Goal: Task Accomplishment & Management: Use online tool/utility

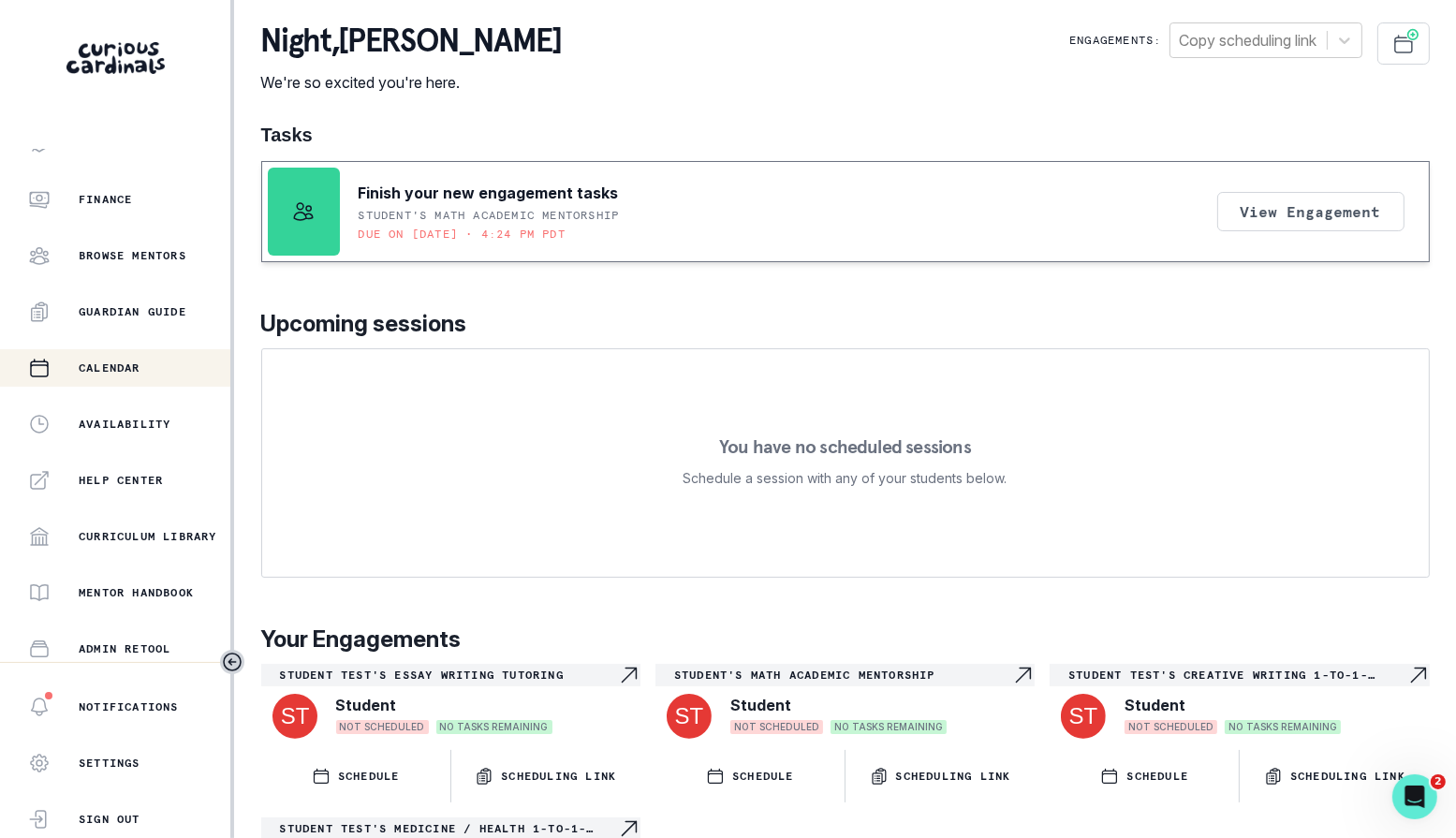
scroll to position [366, 0]
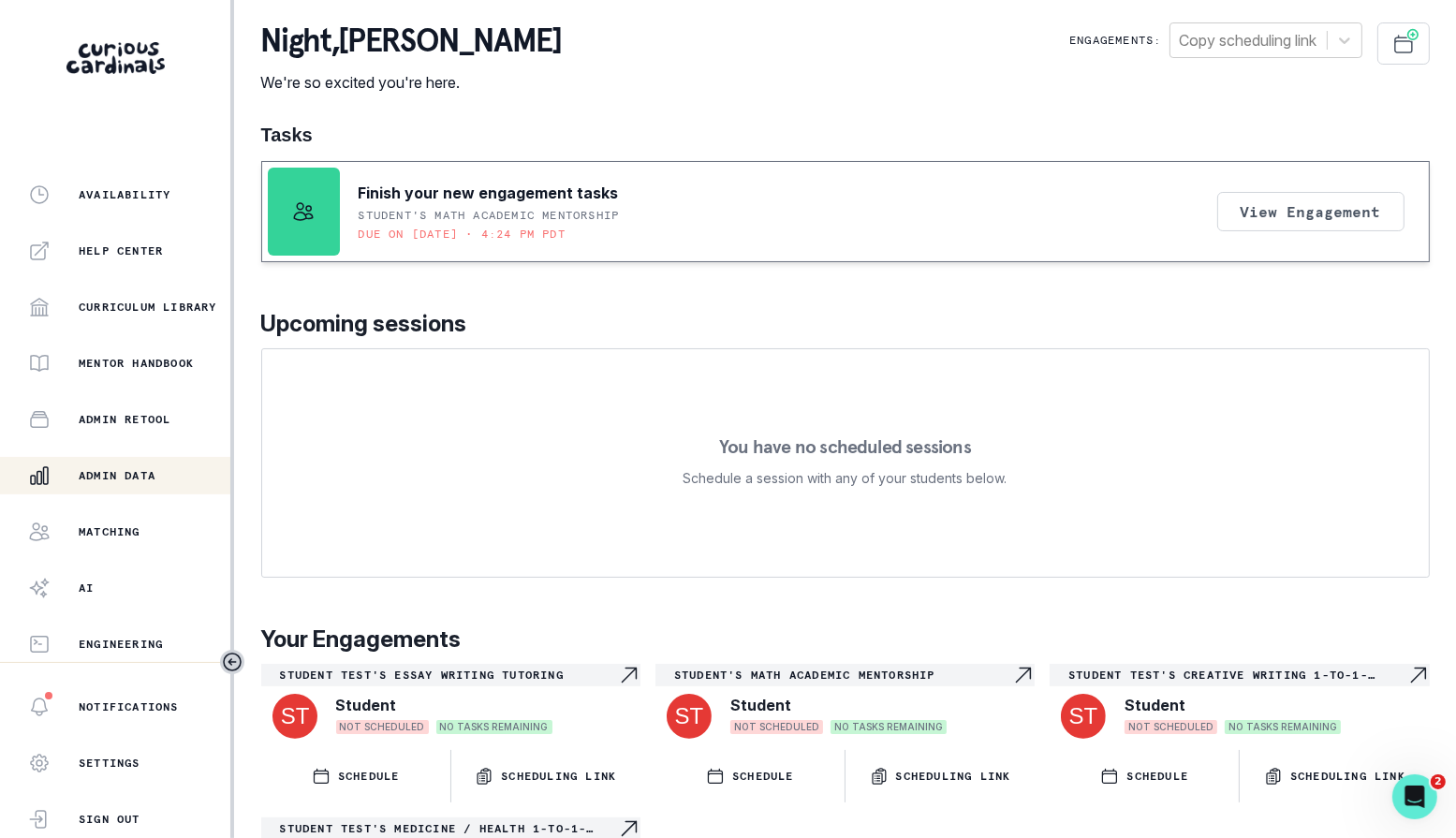
click at [153, 466] on div "Admin Data" at bounding box center [129, 475] width 202 height 23
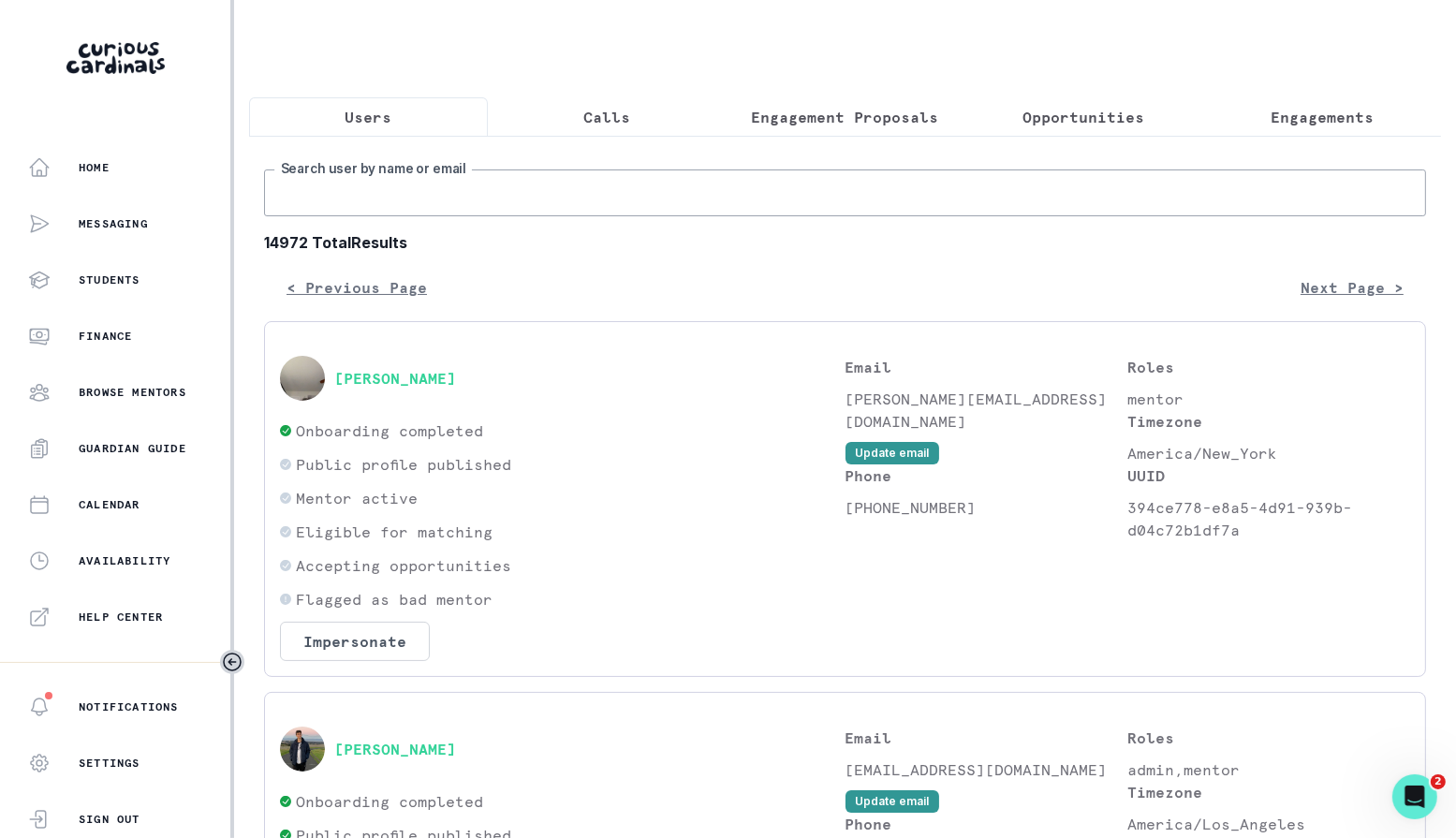
click at [477, 193] on input "Search user by name or email" at bounding box center [845, 193] width 1162 height 47
type input "[PERSON_NAME]"
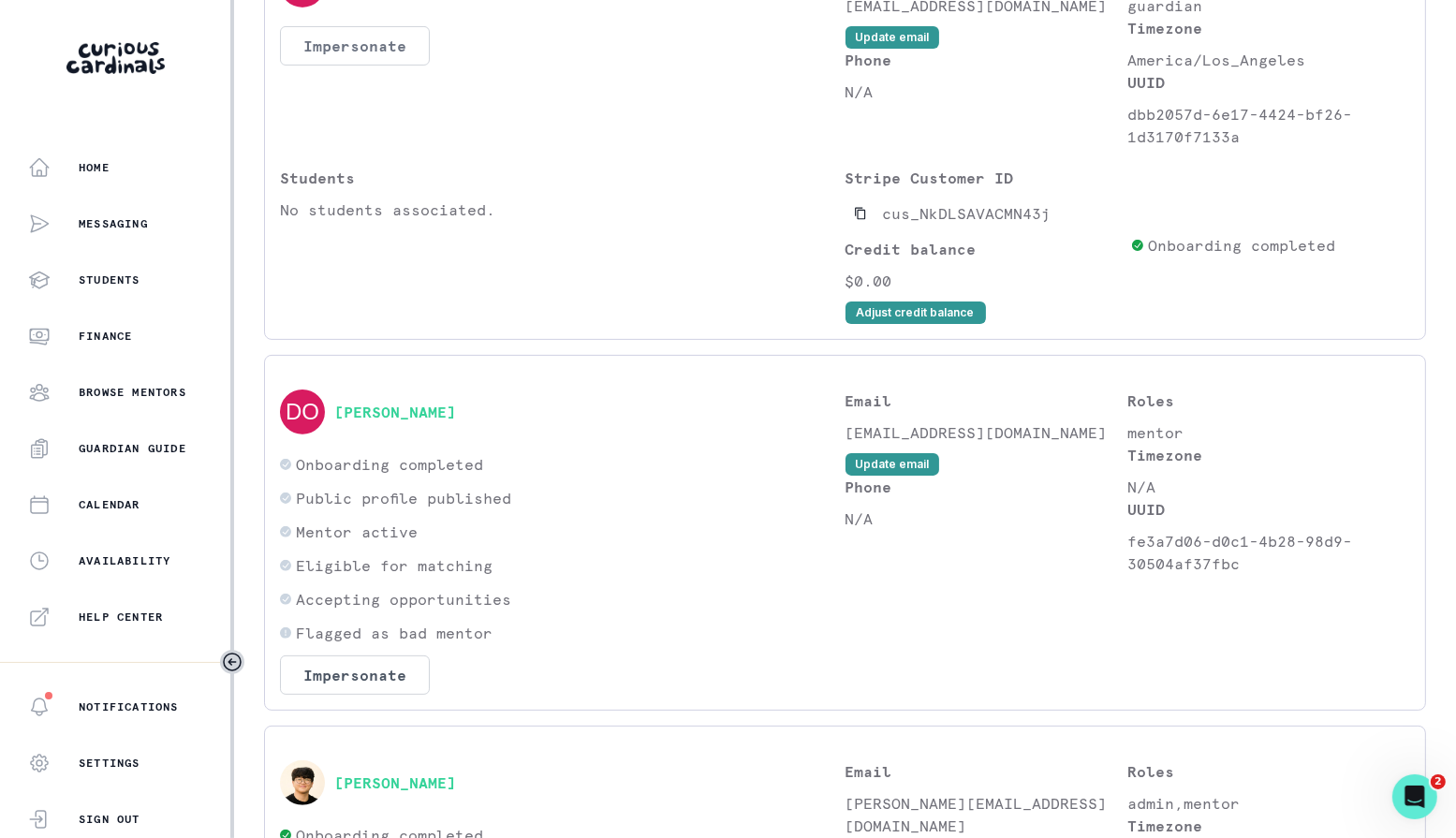
scroll to position [403, 0]
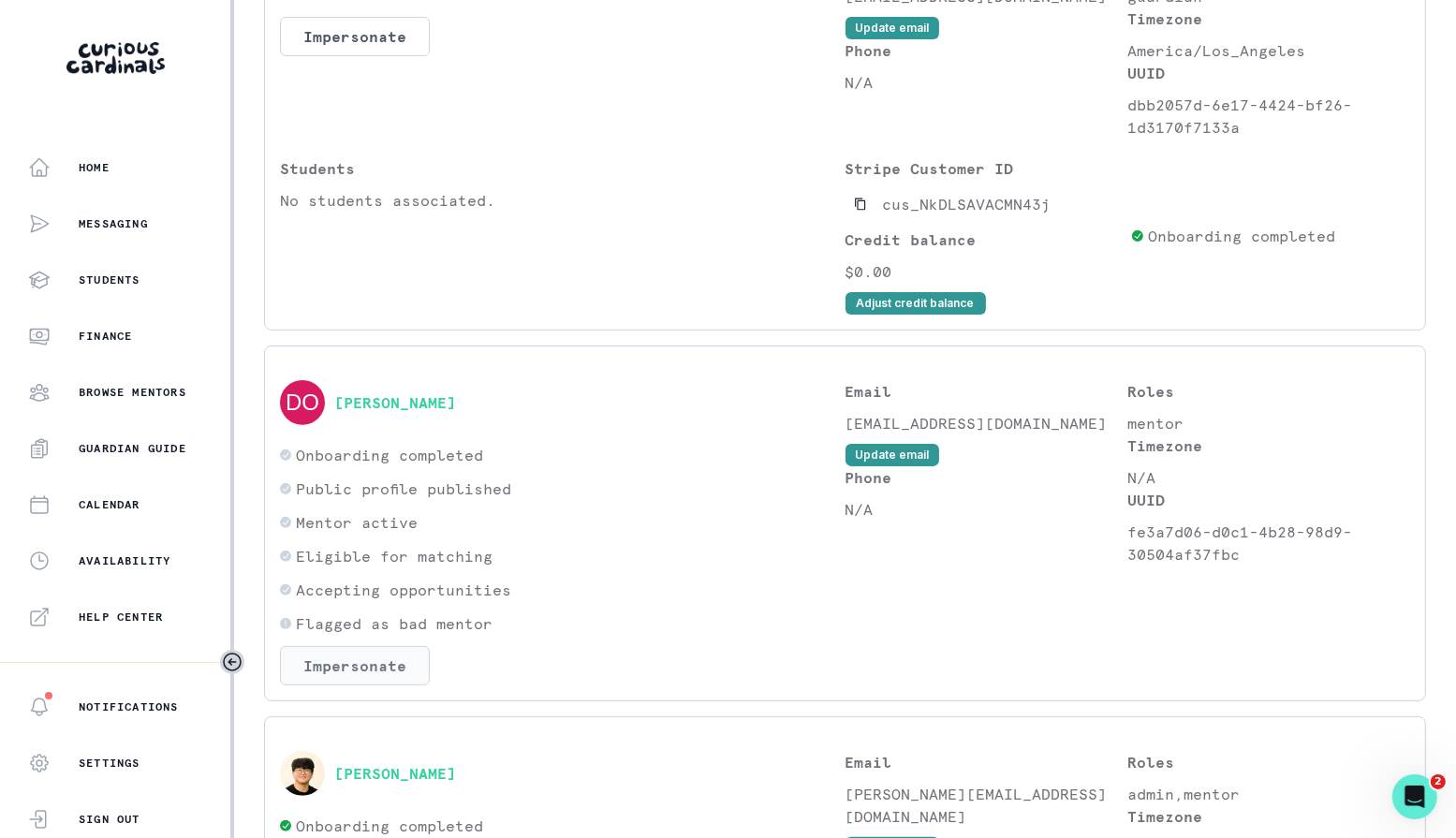
click at [332, 665] on button "Impersonate" at bounding box center [355, 666] width 150 height 39
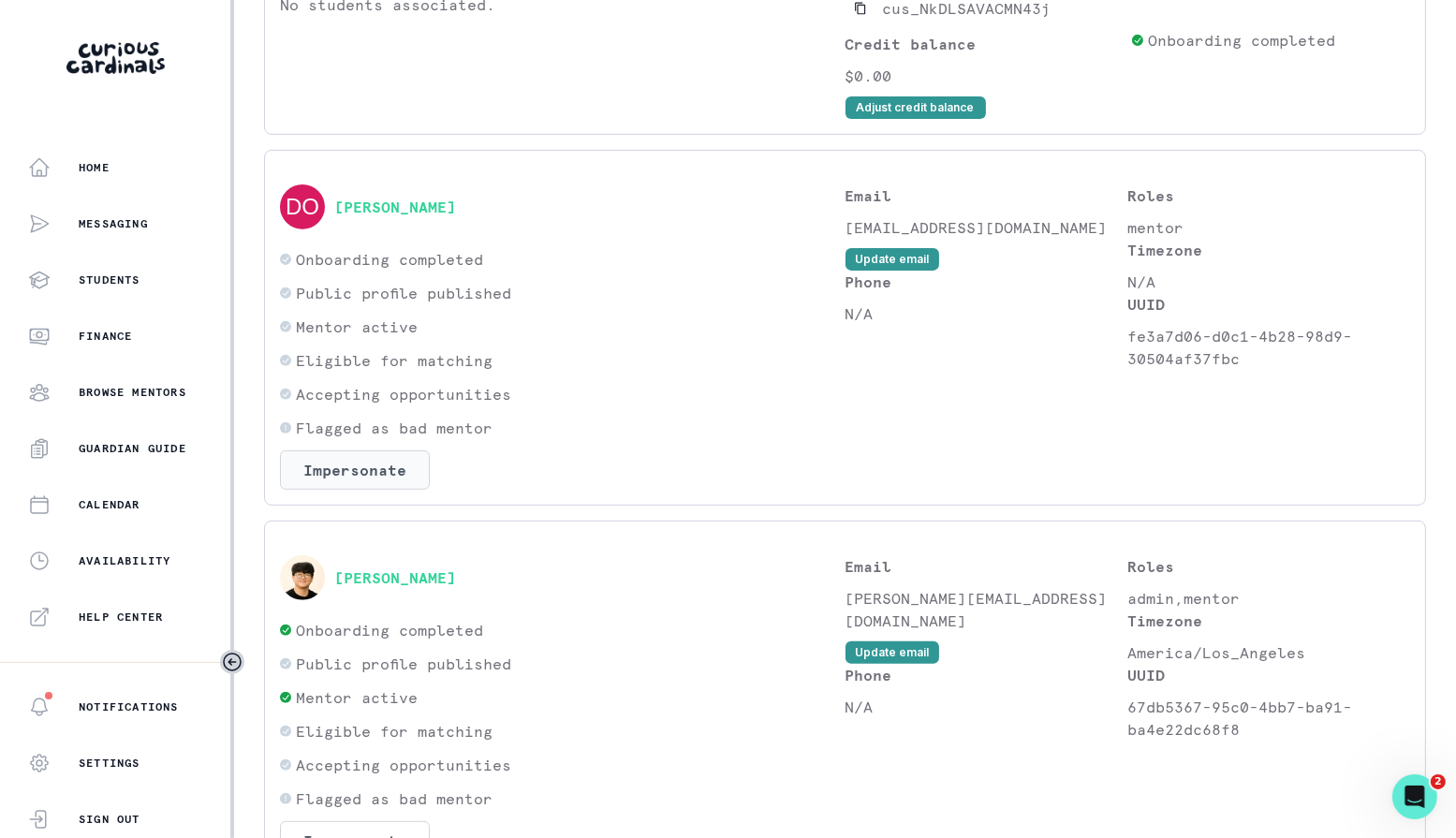
scroll to position [725, 0]
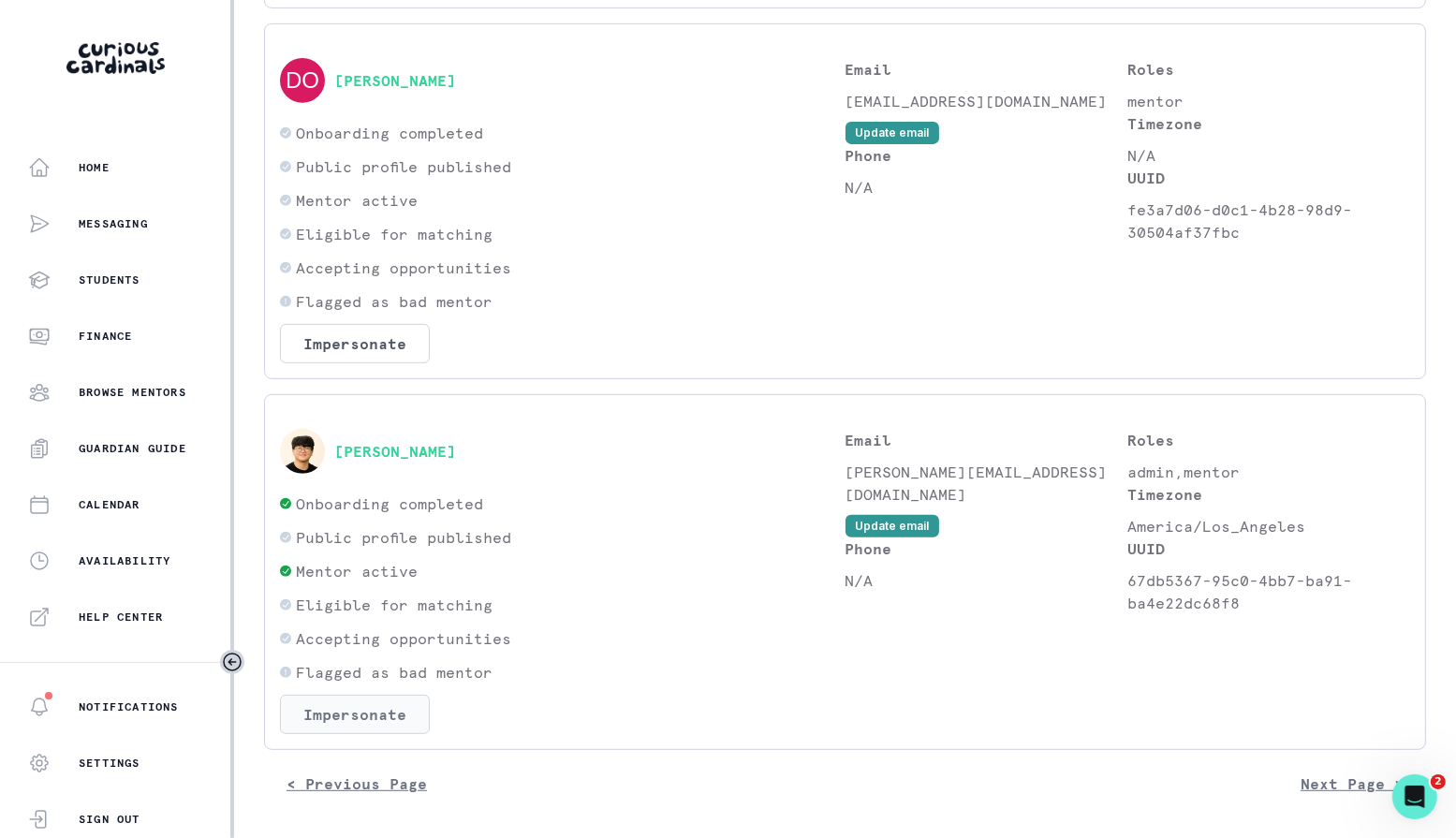
click at [384, 720] on button "Impersonate" at bounding box center [355, 715] width 150 height 39
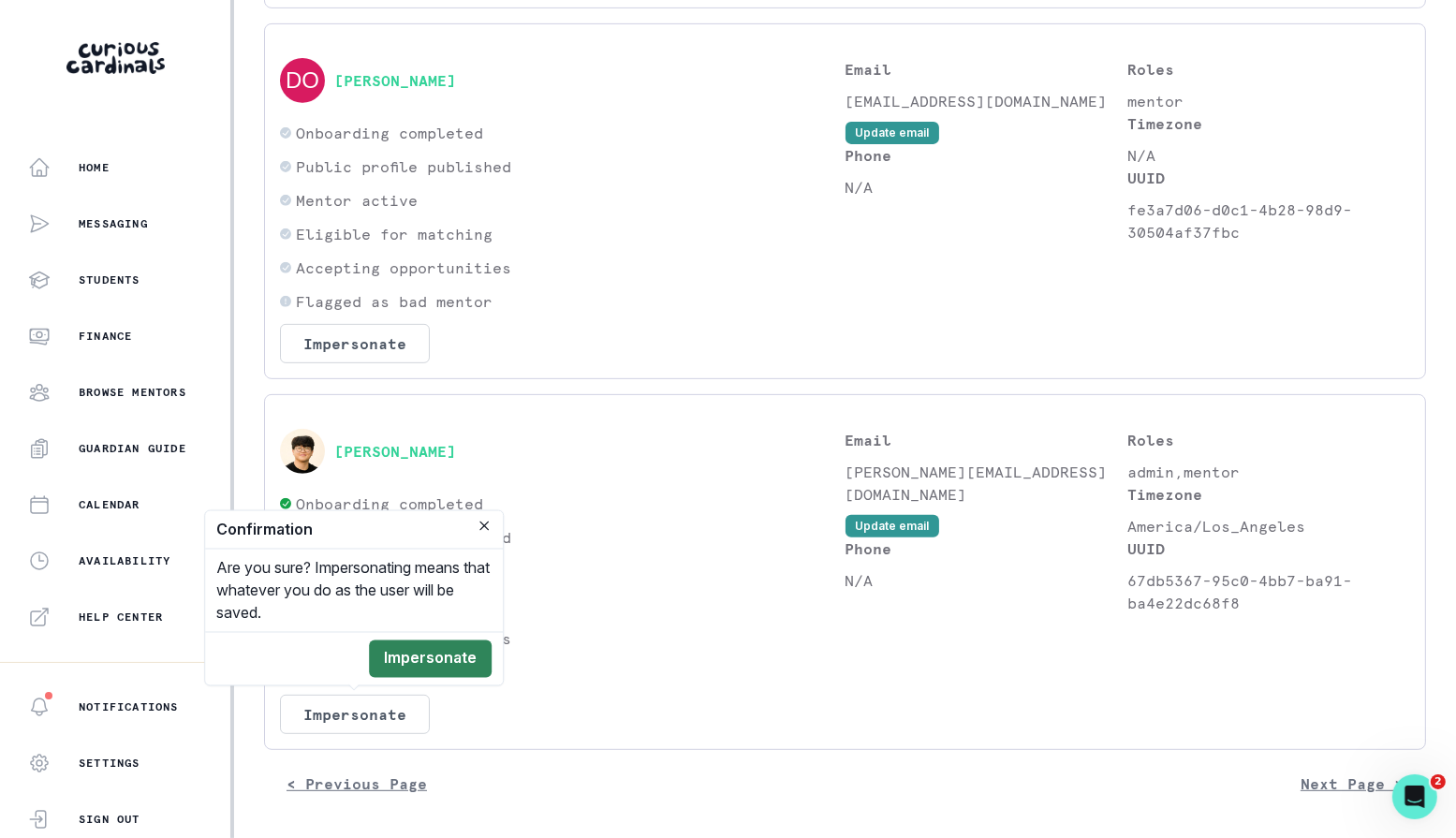
click at [464, 663] on button "Impersonate" at bounding box center [430, 660] width 122 height 37
